Goal: Transaction & Acquisition: Download file/media

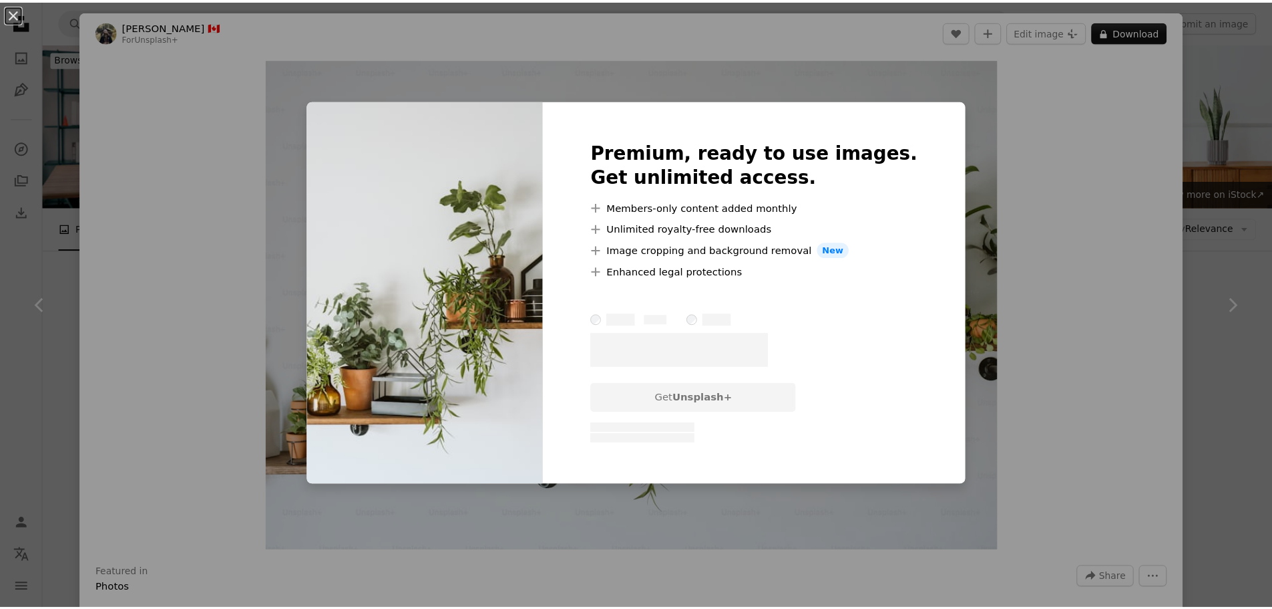
scroll to position [735, 0]
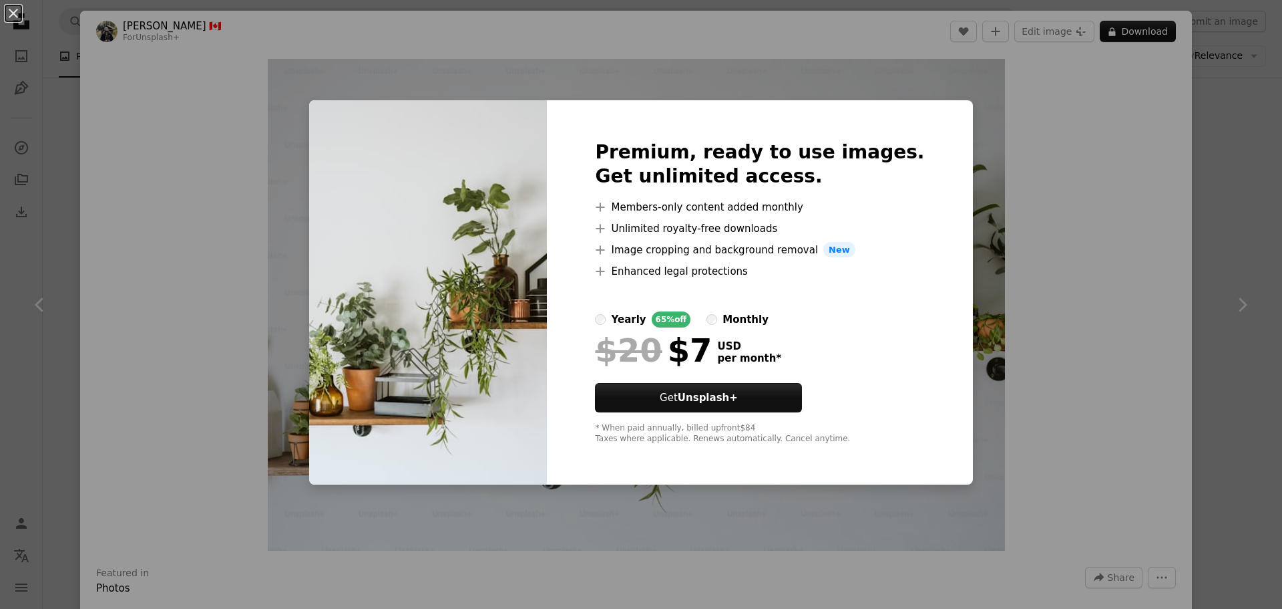
click at [209, 205] on div "An X shape Premium, ready to use images. Get unlimited access. A plus sign Memb…" at bounding box center [641, 304] width 1282 height 609
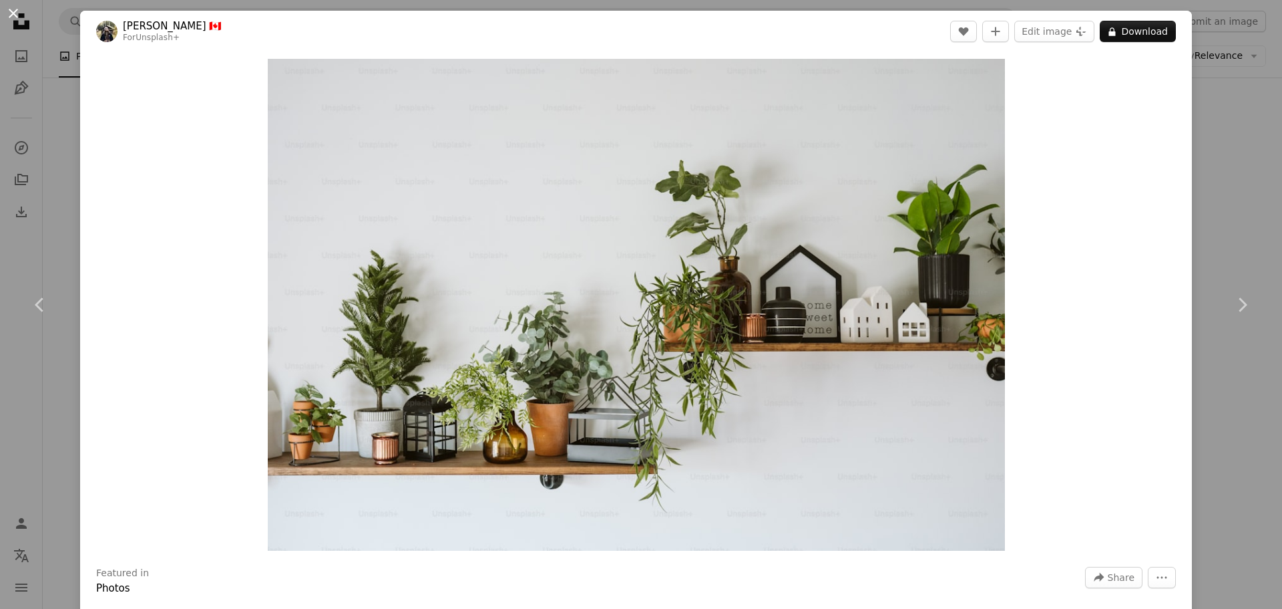
click at [15, 17] on button "An X shape" at bounding box center [13, 13] width 16 height 16
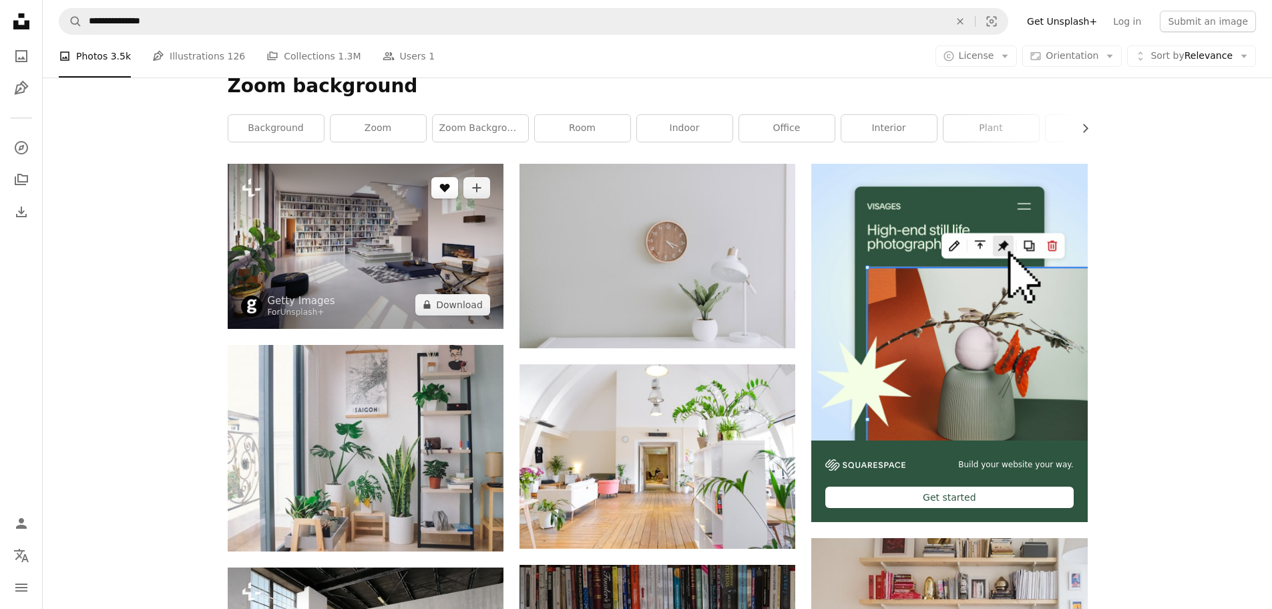
scroll to position [134, 0]
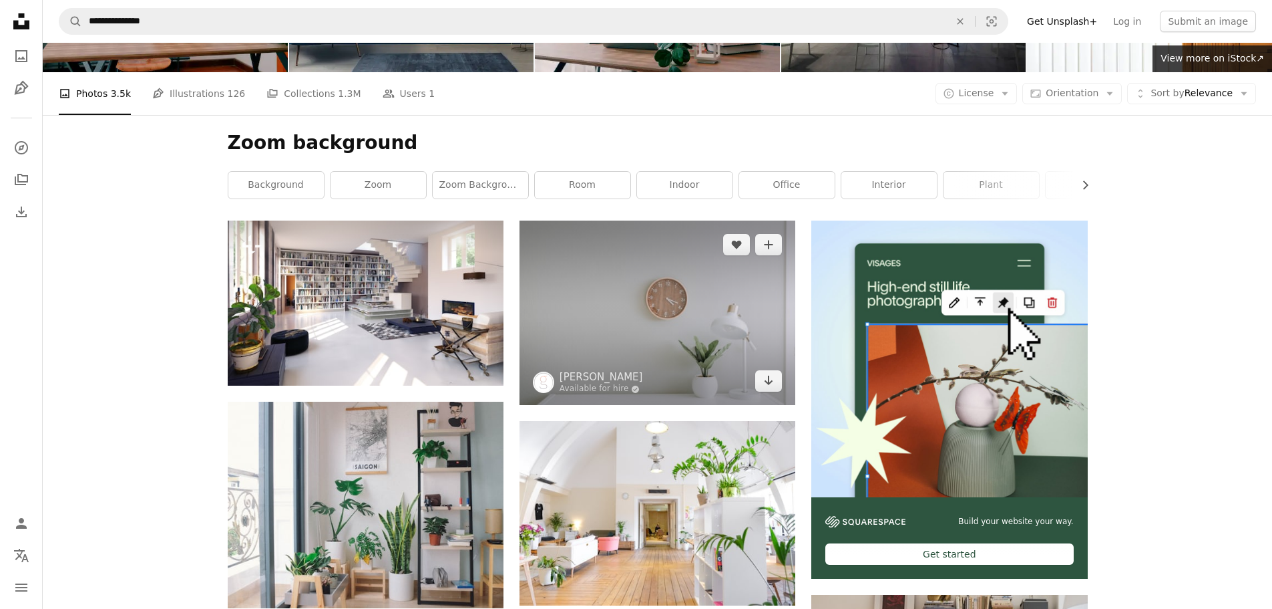
click at [685, 333] on img at bounding box center [658, 312] width 276 height 184
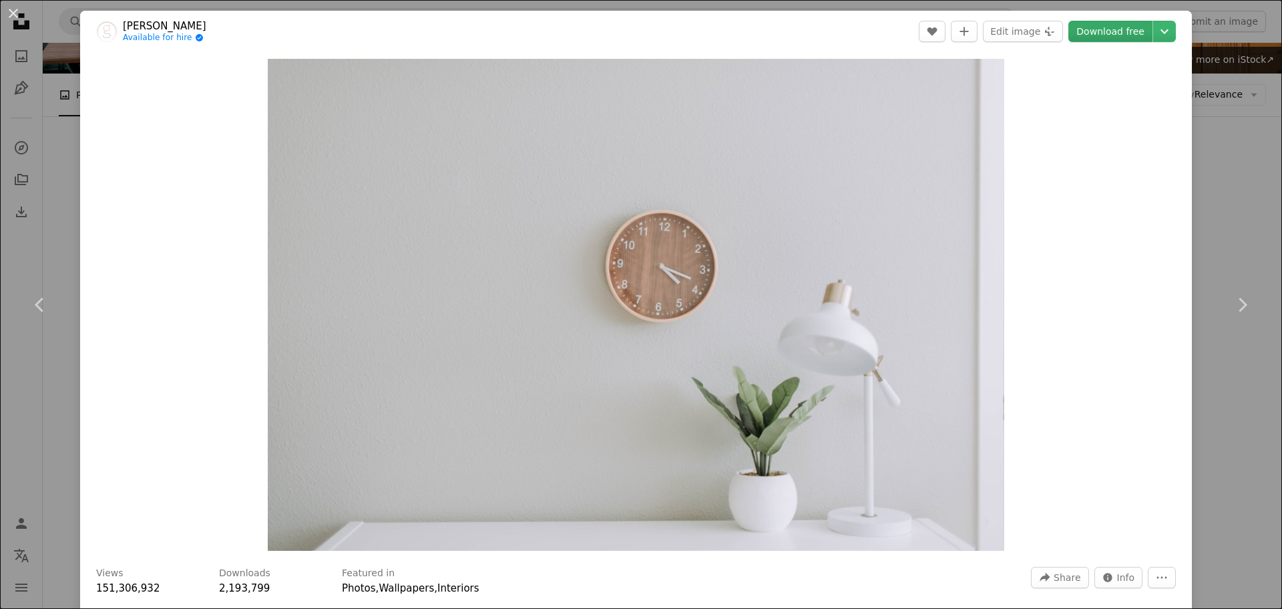
click at [1109, 31] on link "Download free" at bounding box center [1111, 31] width 84 height 21
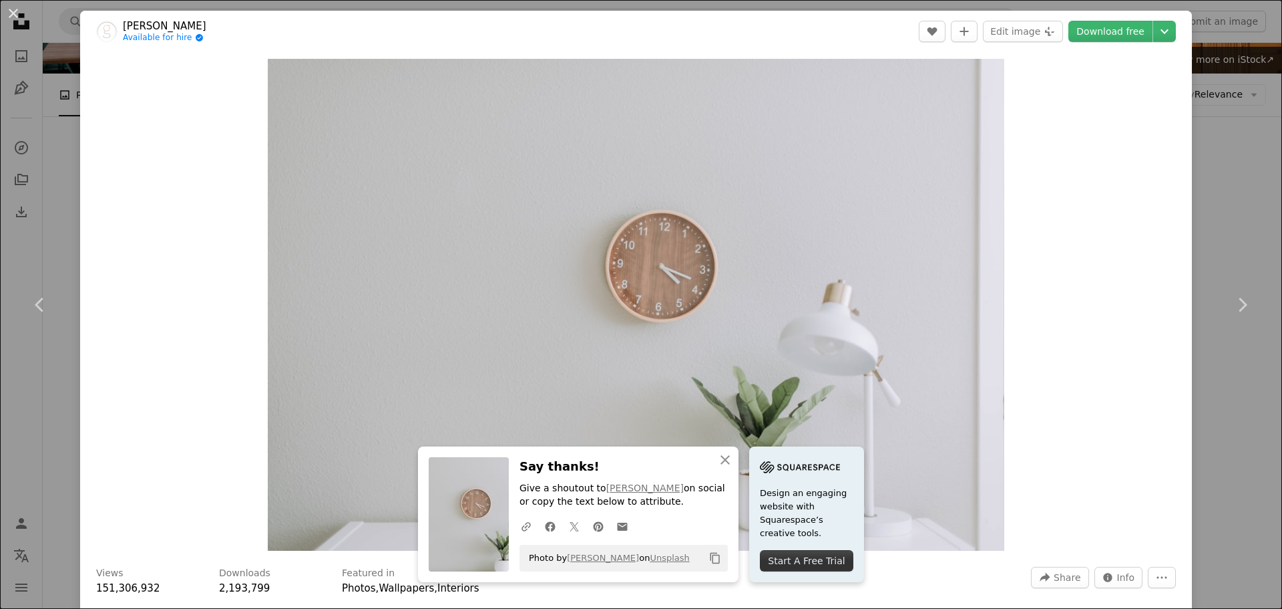
click at [130, 306] on div "Zoom in" at bounding box center [636, 304] width 1112 height 505
click at [21, 13] on button "An X shape" at bounding box center [13, 13] width 16 height 16
